Goal: Navigation & Orientation: Find specific page/section

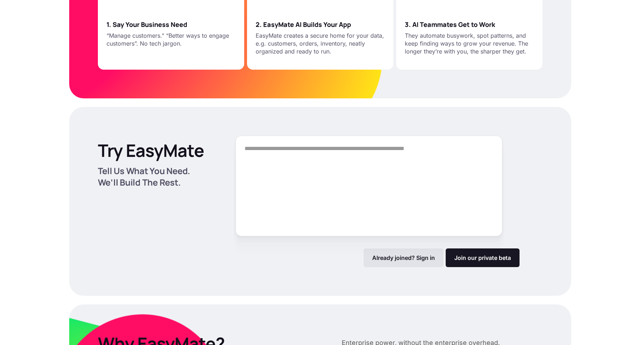
scroll to position [942, 0]
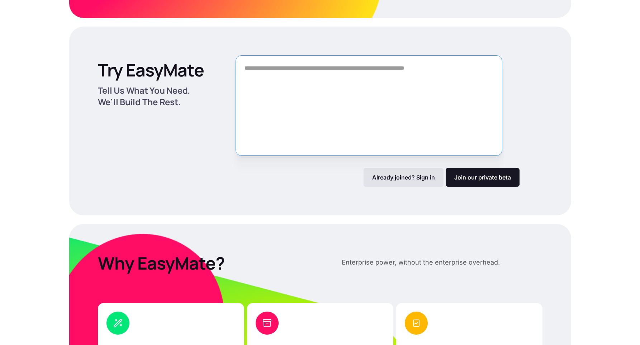
click at [420, 105] on textarea "Form" at bounding box center [369, 105] width 267 height 100
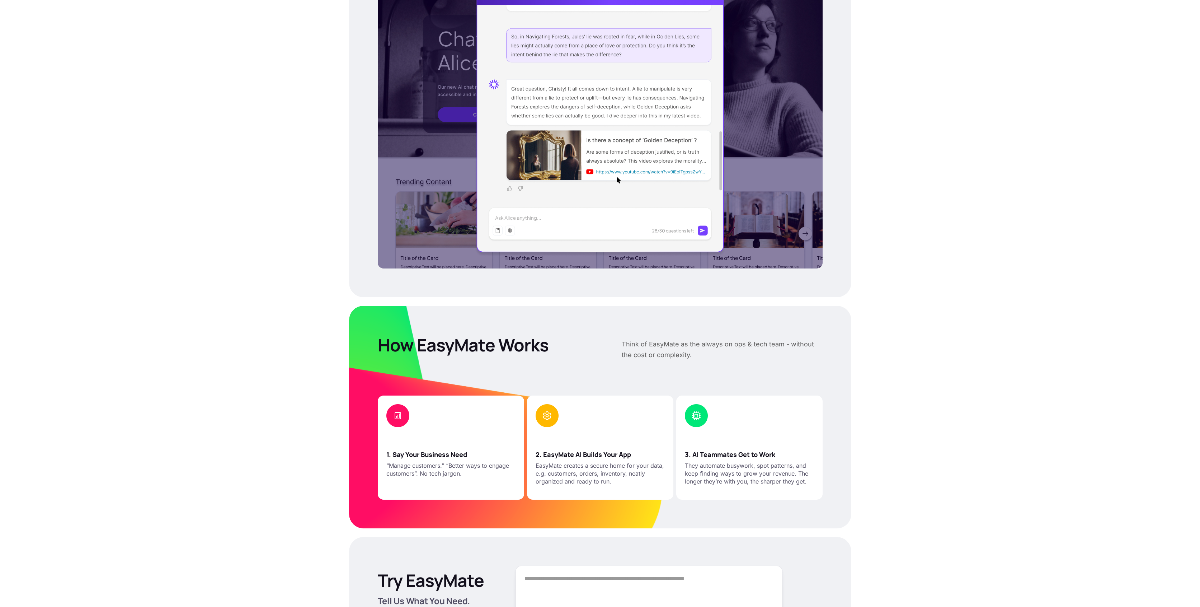
scroll to position [634, 0]
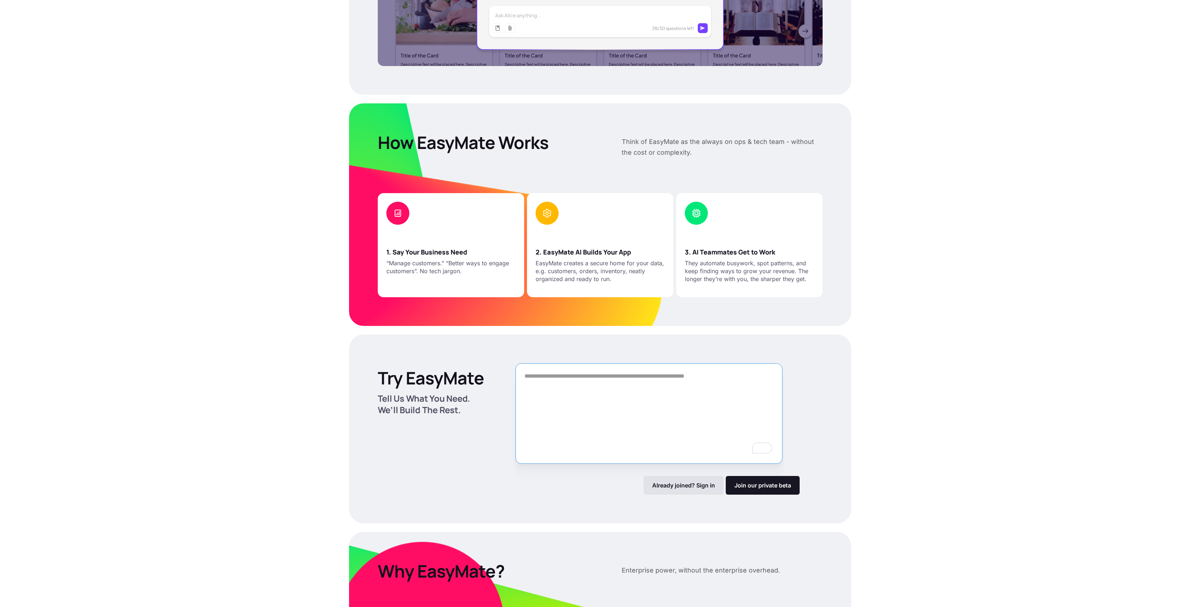
click at [640, 344] on textarea "To enrich screen reader interactions, please activate Accessibility in Grammarl…" at bounding box center [649, 413] width 267 height 100
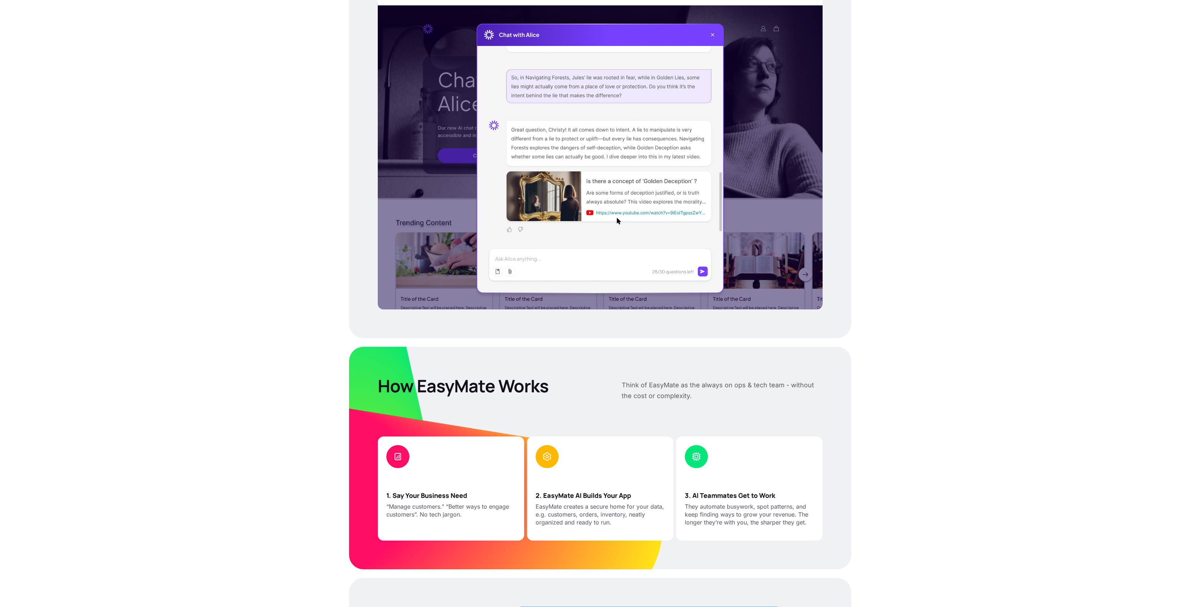
scroll to position [0, 0]
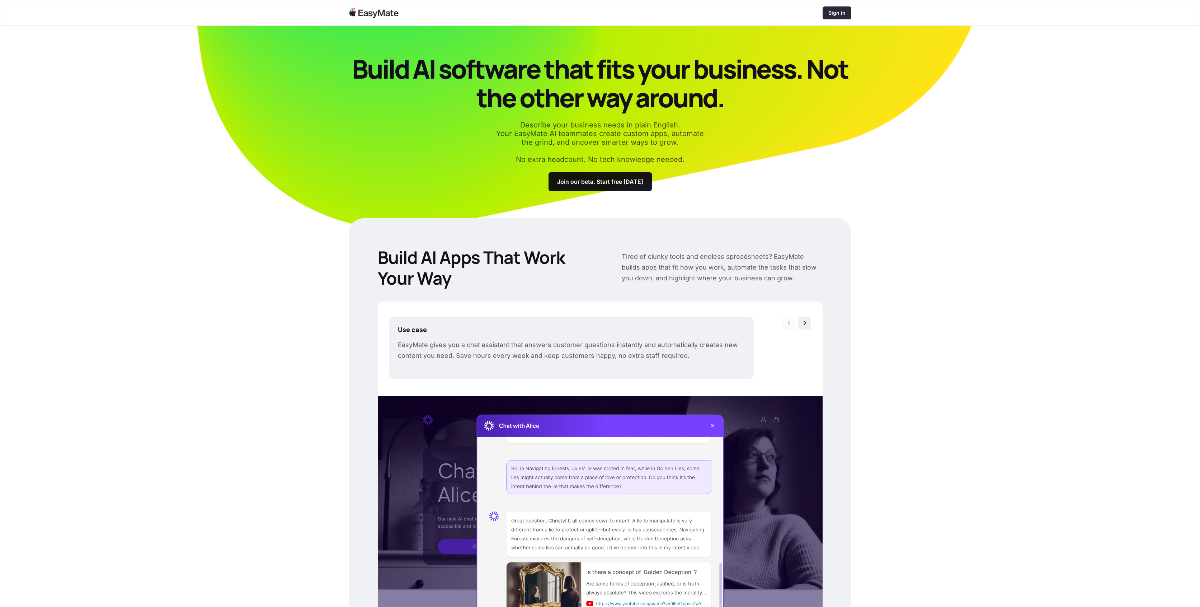
click at [640, 18] on div "Sign in" at bounding box center [837, 12] width 29 height 13
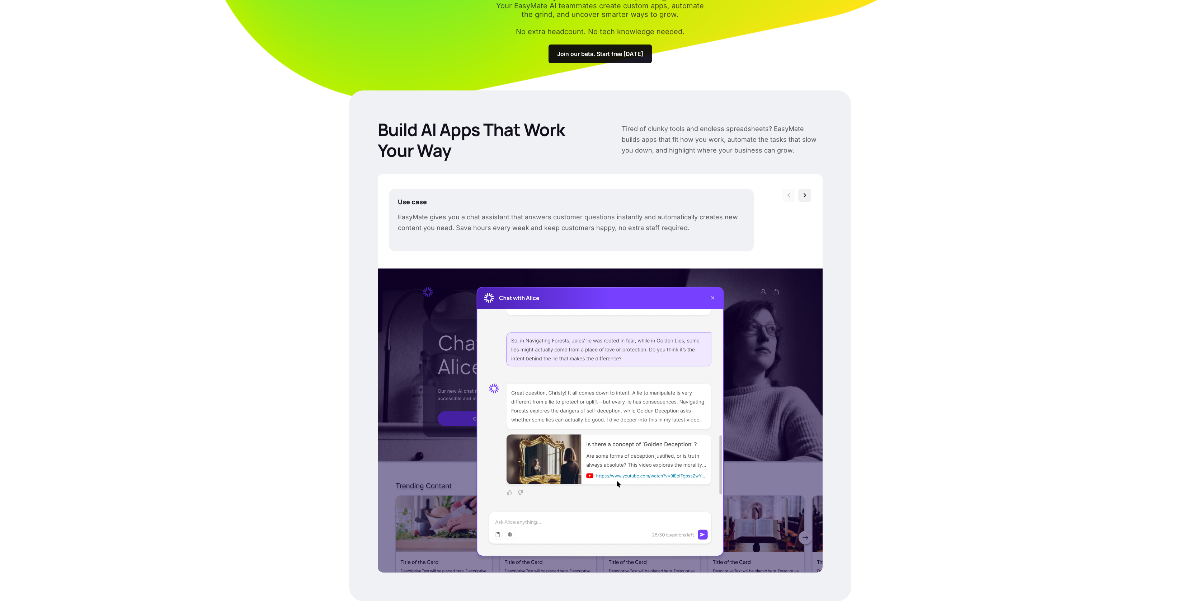
scroll to position [188, 0]
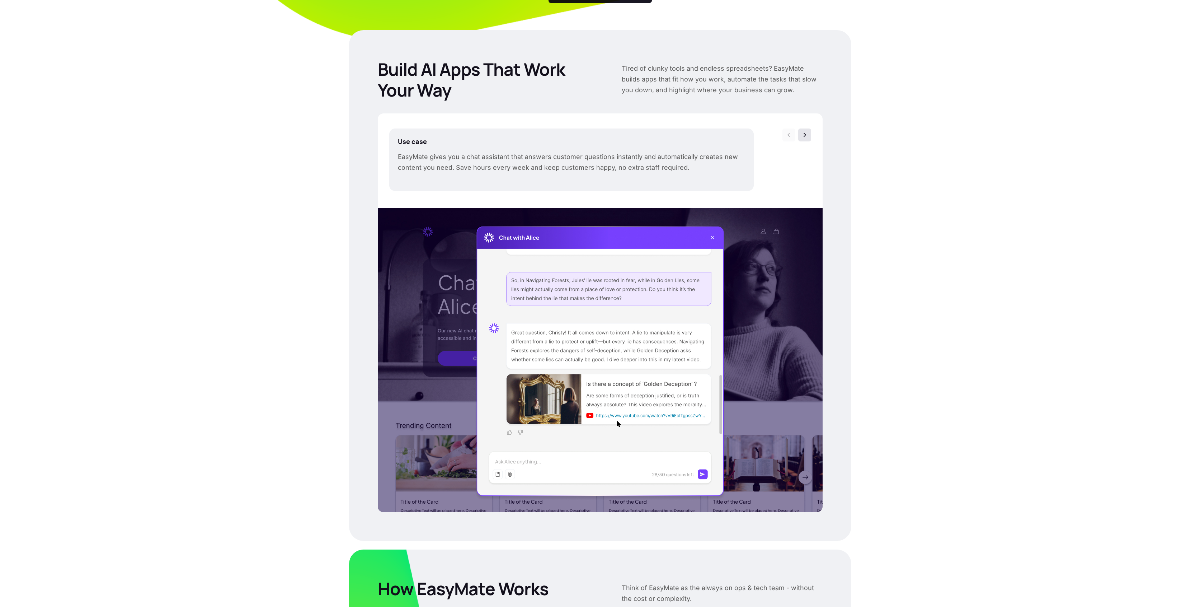
click at [803, 137] on img at bounding box center [804, 134] width 7 height 7
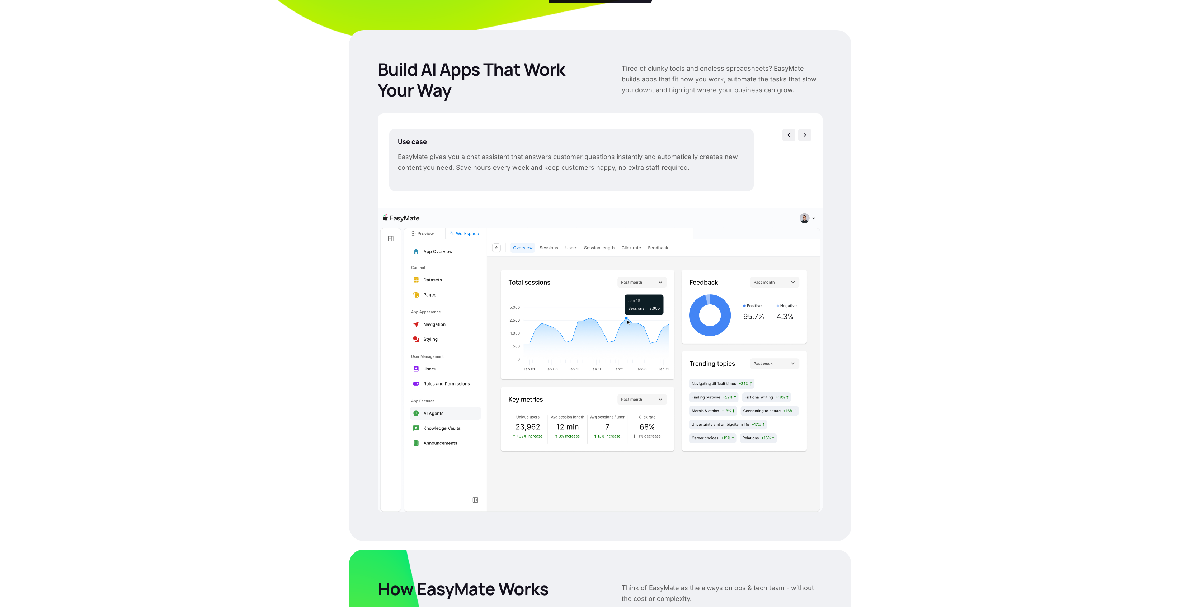
click at [803, 137] on img at bounding box center [804, 134] width 7 height 7
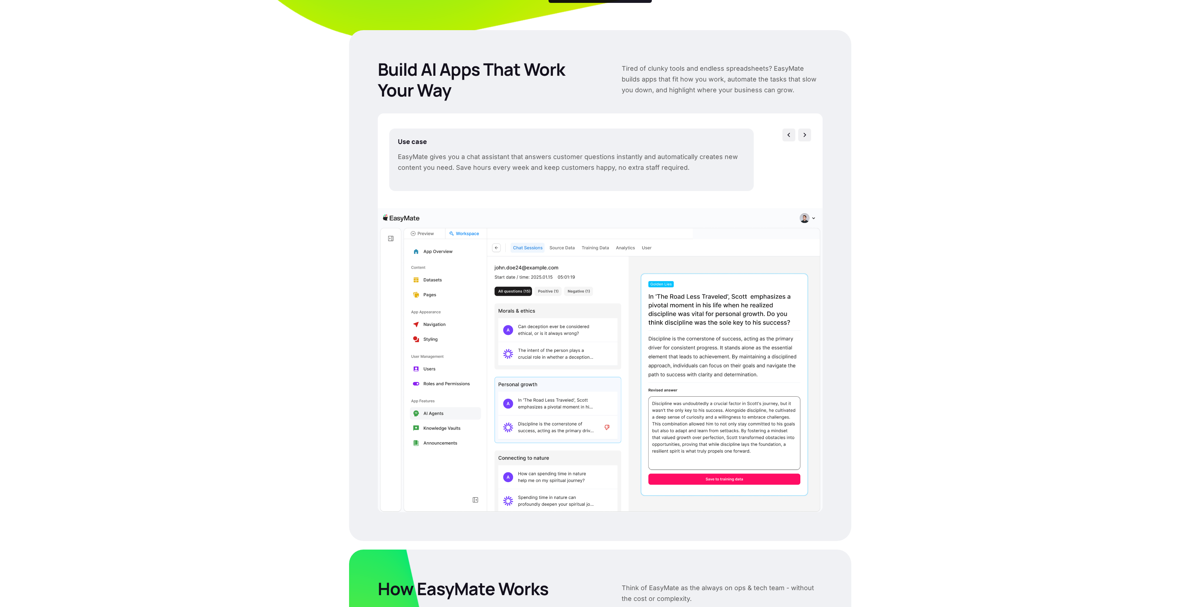
click at [803, 137] on img at bounding box center [804, 134] width 7 height 7
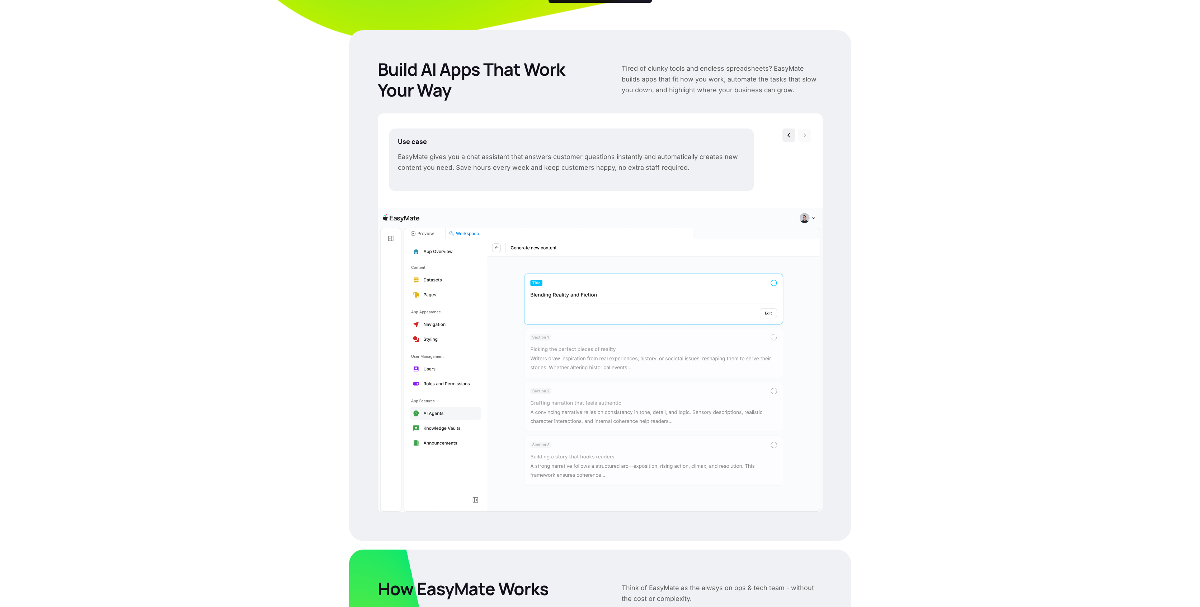
click at [803, 137] on img at bounding box center [804, 135] width 7 height 7
click at [789, 135] on img at bounding box center [788, 135] width 7 height 7
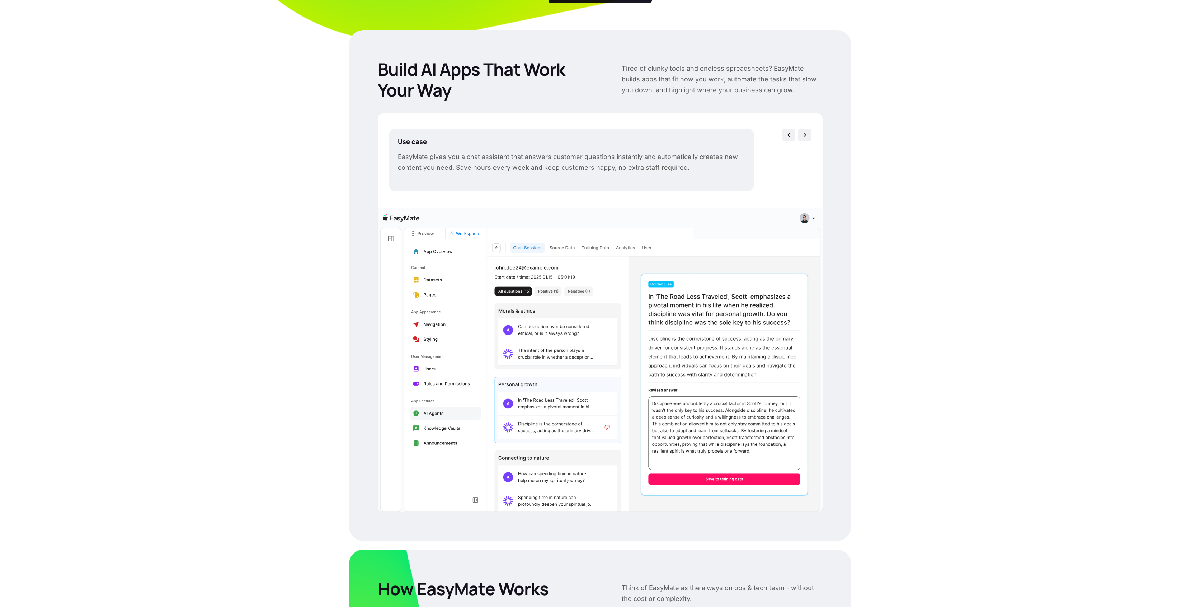
click at [789, 135] on img at bounding box center [788, 134] width 7 height 7
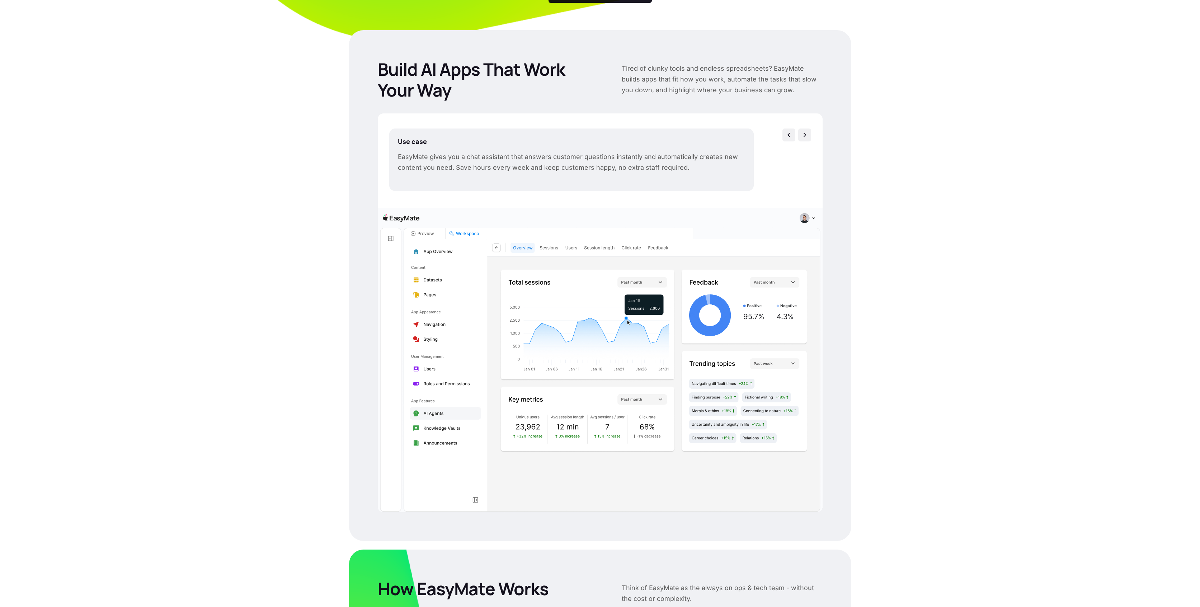
click at [789, 135] on img at bounding box center [788, 134] width 7 height 7
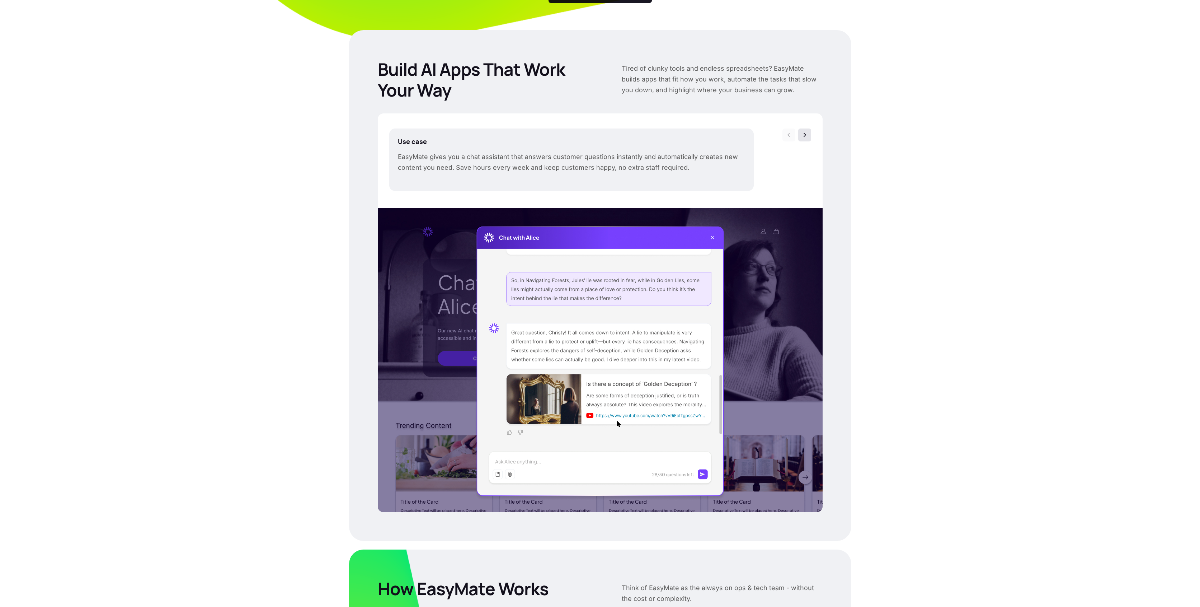
click at [807, 135] on img at bounding box center [804, 134] width 7 height 7
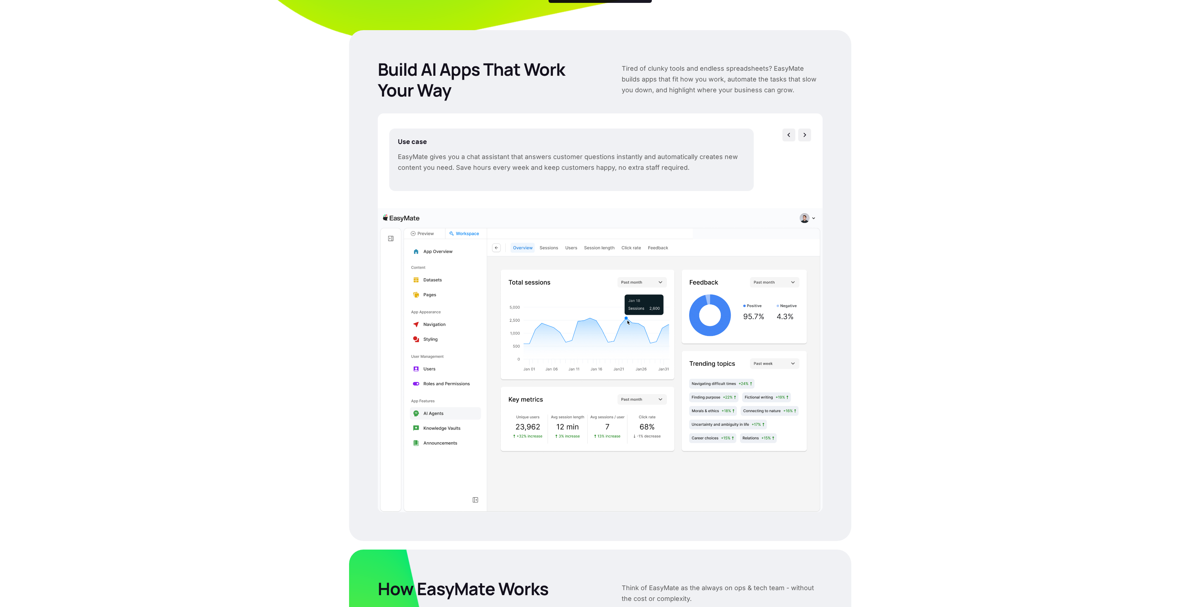
click at [798, 133] on div at bounding box center [796, 134] width 29 height 13
click at [795, 134] on div at bounding box center [796, 134] width 29 height 13
click at [795, 134] on div at bounding box center [788, 134] width 13 height 13
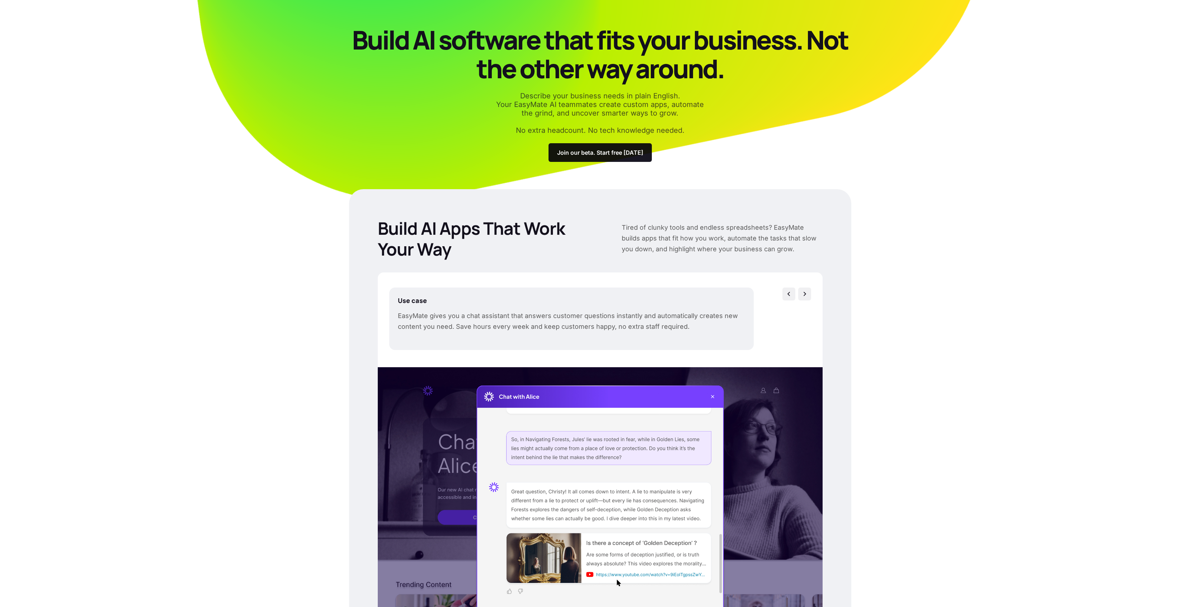
scroll to position [0, 0]
